Goal: Book appointment/travel/reservation

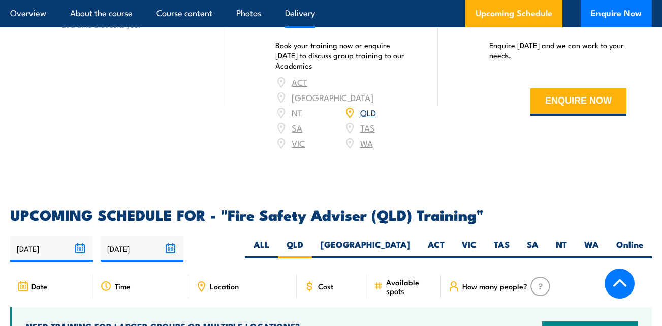
scroll to position [1570, 0]
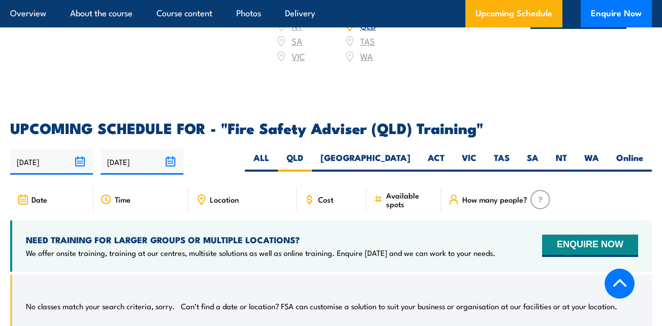
click at [254, 149] on div "[DATE] [DATE]" at bounding box center [330, 162] width 641 height 26
click at [312, 152] on label "QLD" at bounding box center [295, 162] width 34 height 20
click at [310, 152] on input "QLD" at bounding box center [306, 155] width 7 height 7
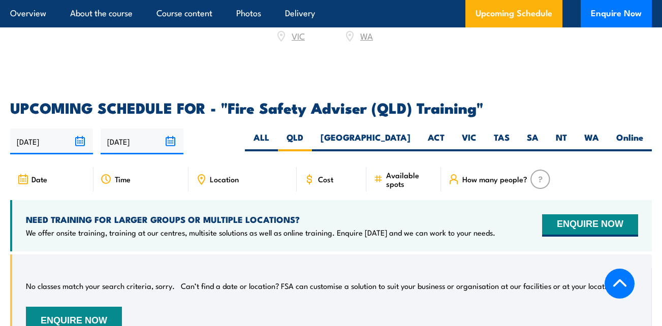
scroll to position [1596, 0]
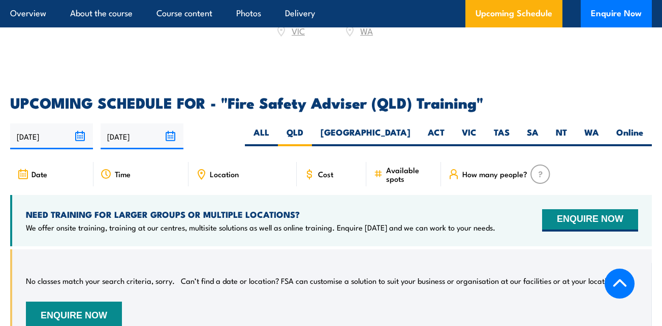
click at [79, 123] on input "17/11/2024" at bounding box center [51, 136] width 83 height 26
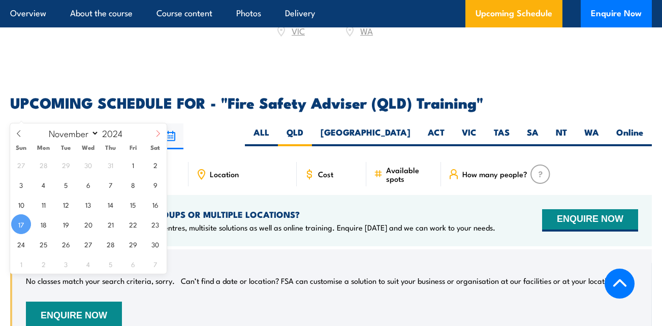
click at [159, 132] on icon at bounding box center [157, 133] width 7 height 7
select select "11"
click at [159, 132] on icon at bounding box center [157, 133] width 7 height 7
type input "2025"
click at [159, 132] on icon at bounding box center [157, 133] width 7 height 7
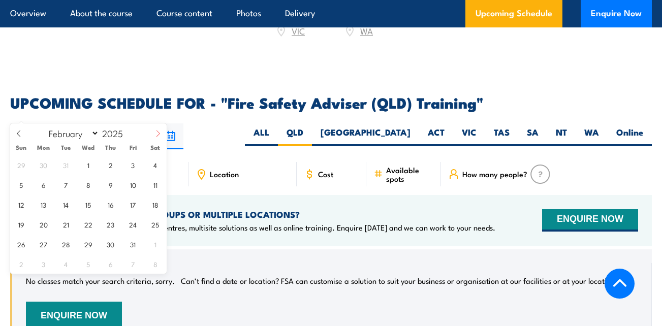
click at [159, 132] on icon at bounding box center [157, 133] width 7 height 7
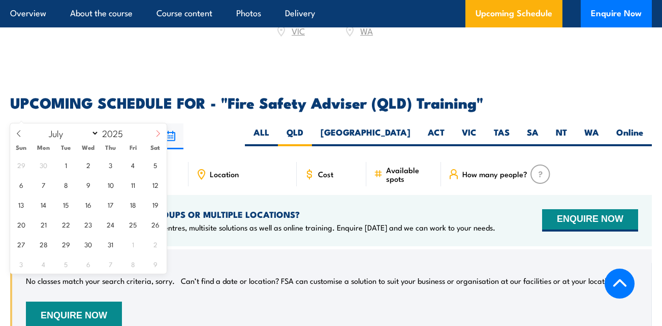
click at [159, 132] on icon at bounding box center [157, 133] width 7 height 7
select select "9"
click at [90, 167] on span "1" at bounding box center [88, 165] width 20 height 20
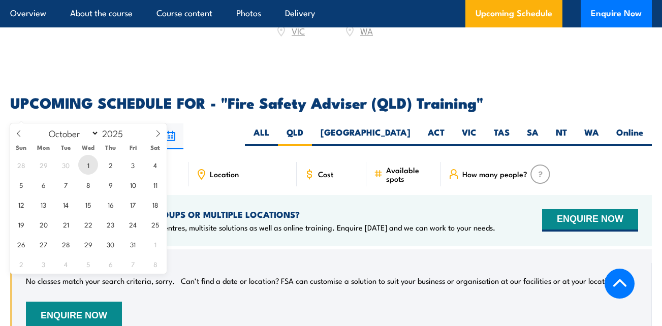
type input "[DATE]"
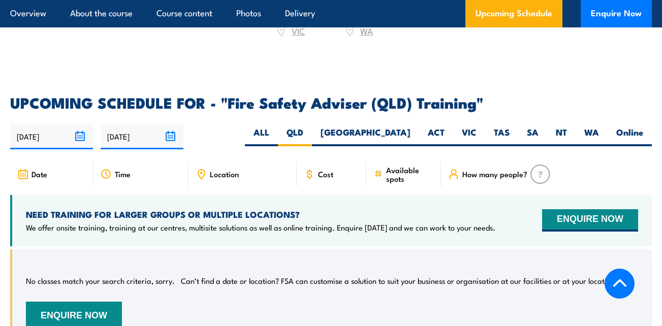
click at [82, 123] on input "[DATE]" at bounding box center [51, 136] width 83 height 26
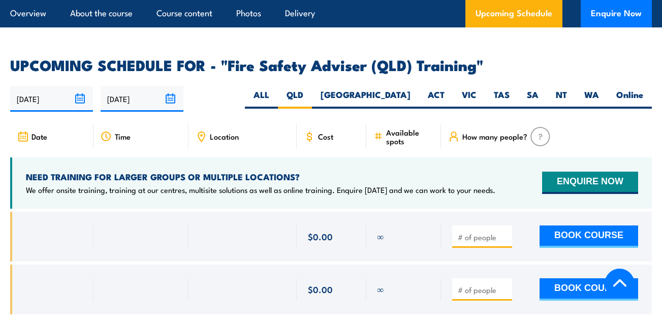
scroll to position [1628, 0]
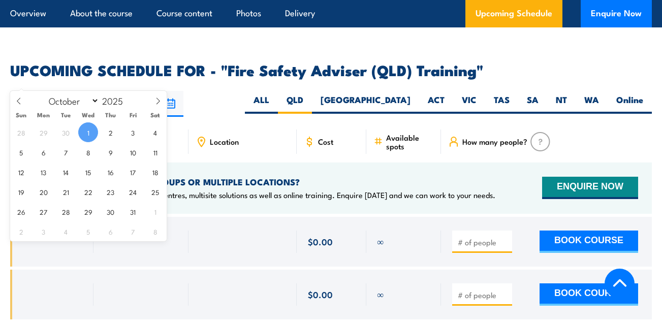
click at [80, 91] on input "01/10/2025" at bounding box center [51, 104] width 83 height 26
click at [19, 100] on icon at bounding box center [18, 101] width 7 height 7
select select "8"
click at [152, 173] on span "20" at bounding box center [155, 172] width 20 height 20
type input "[DATE]"
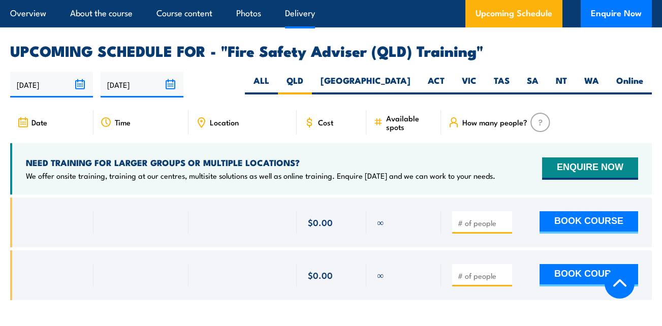
scroll to position [1664, 0]
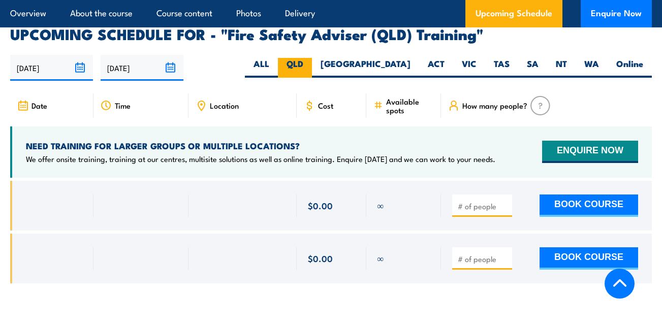
click at [312, 58] on label "QLD" at bounding box center [295, 68] width 34 height 20
click at [310, 58] on input "QLD" at bounding box center [306, 61] width 7 height 7
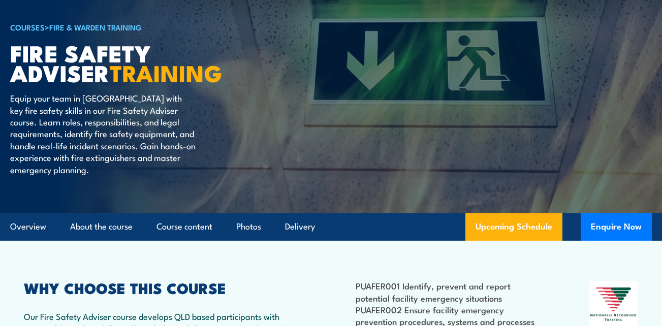
scroll to position [0, 0]
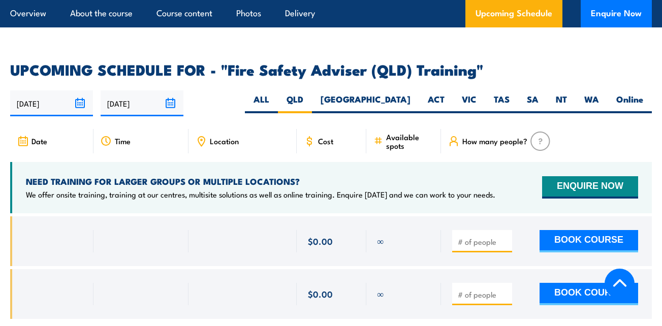
scroll to position [1628, 0]
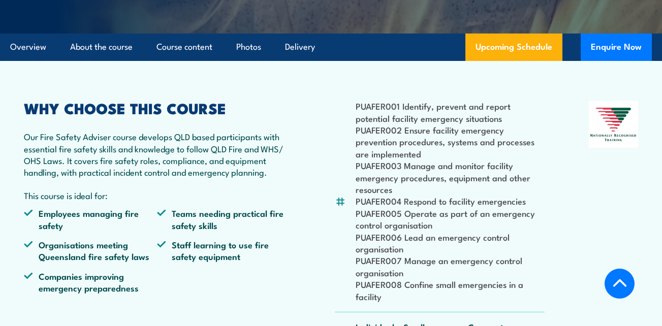
scroll to position [151, 0]
